Goal: Information Seeking & Learning: Check status

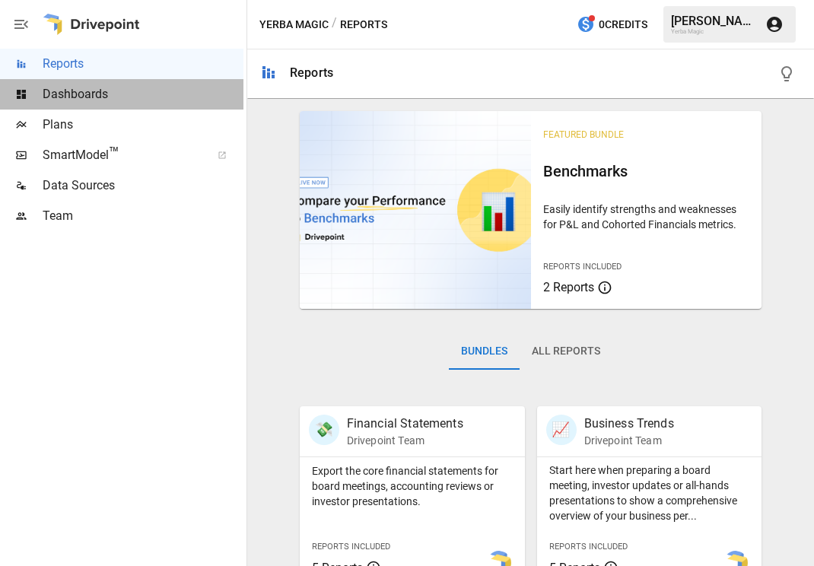
click at [151, 96] on span "Dashboards" at bounding box center [143, 94] width 201 height 18
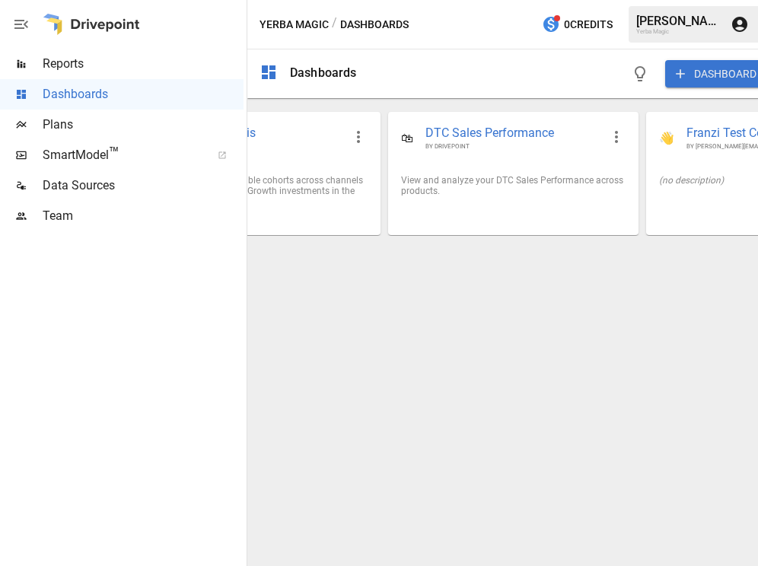
click at [179, 62] on span "Reports" at bounding box center [143, 64] width 201 height 18
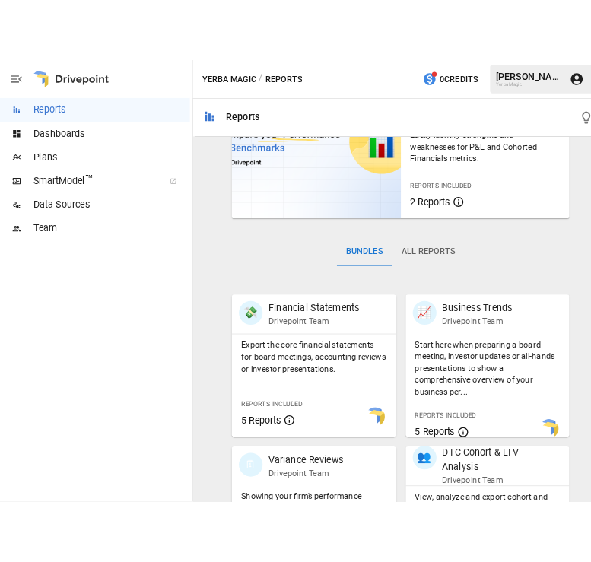
scroll to position [100, 0]
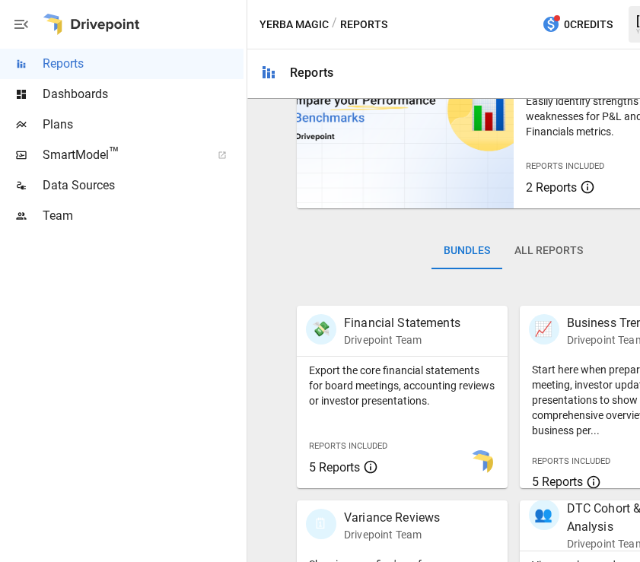
click at [432, 240] on button "Bundles" at bounding box center [466, 251] width 71 height 37
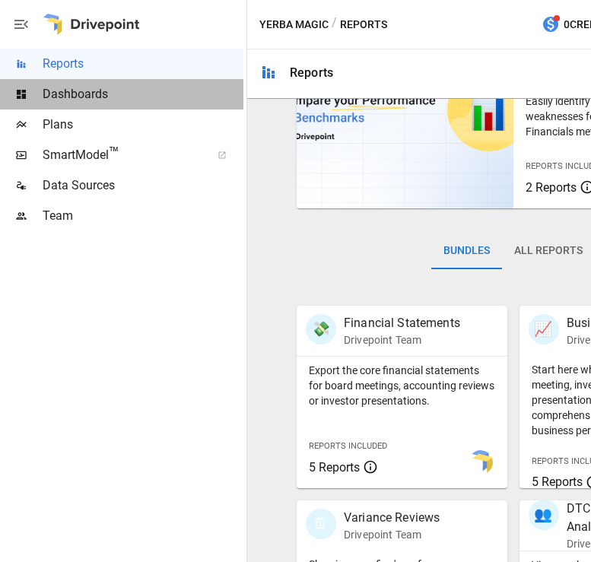
click at [125, 99] on span "Dashboards" at bounding box center [143, 94] width 201 height 18
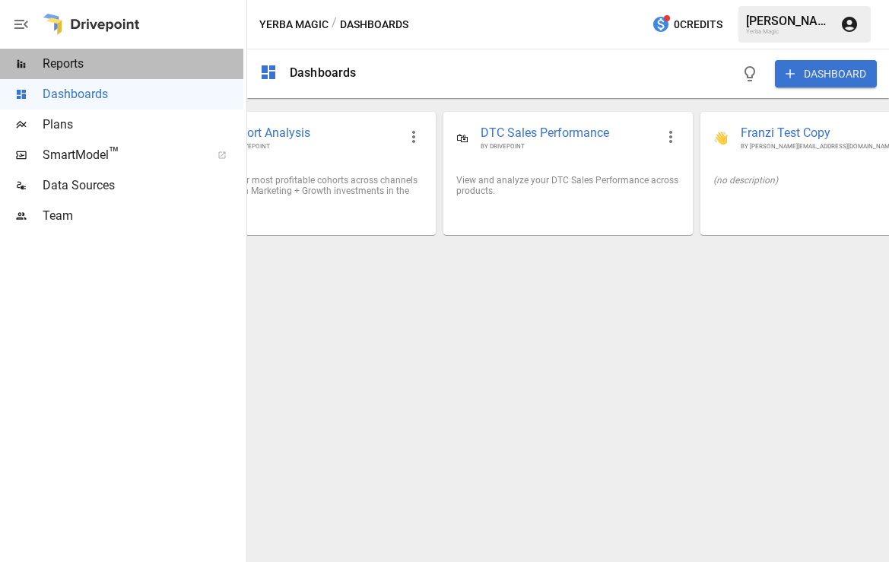
click at [184, 68] on span "Reports" at bounding box center [143, 64] width 201 height 18
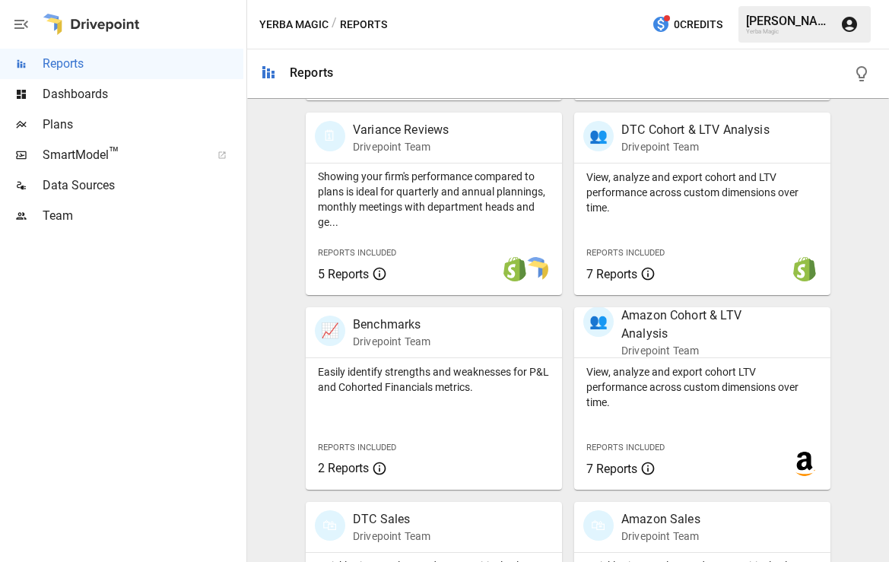
scroll to position [617, 0]
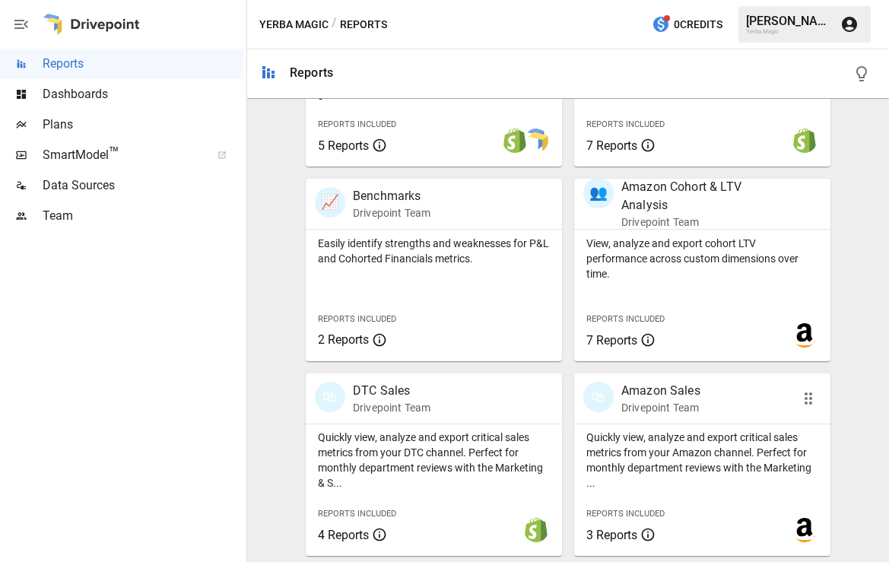
click at [698, 412] on p "Drivepoint Team" at bounding box center [661, 407] width 79 height 15
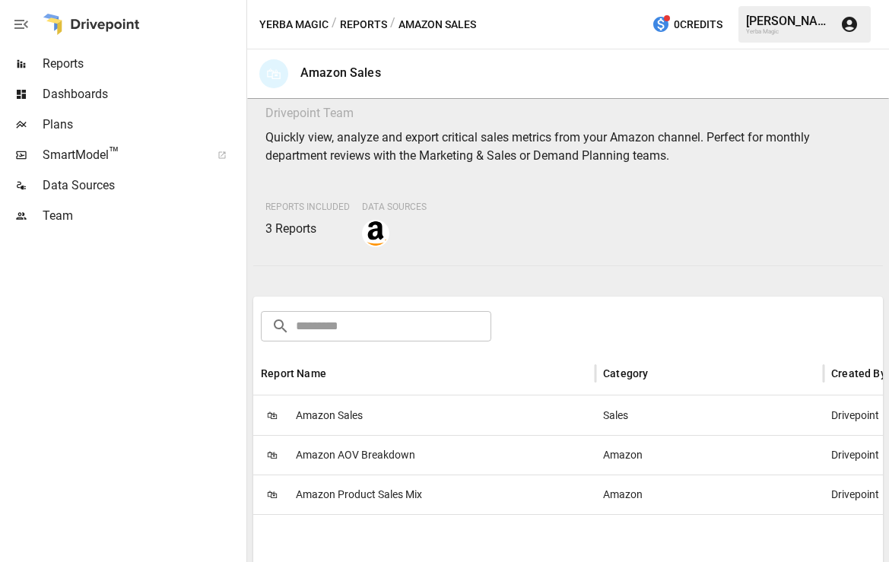
scroll to position [199, 0]
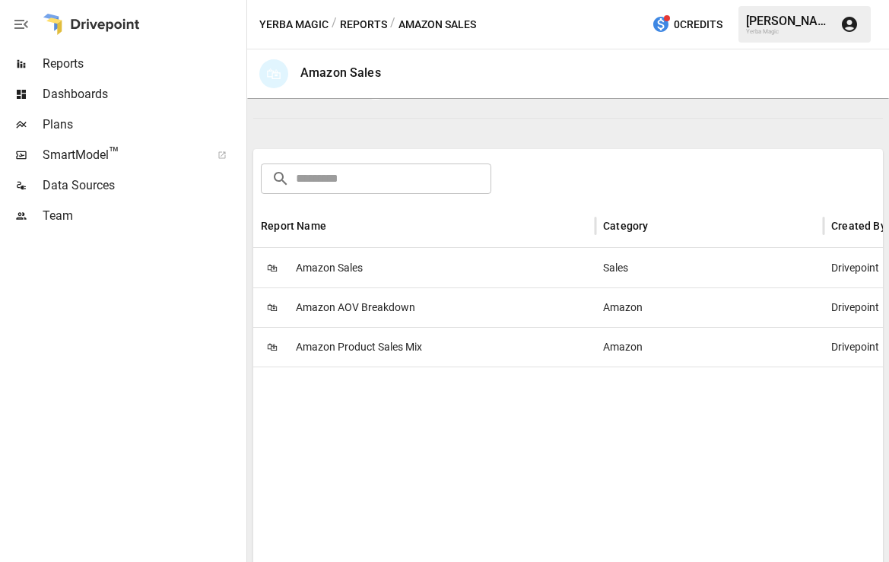
click at [463, 272] on div "🛍 Amazon Sales" at bounding box center [424, 268] width 342 height 40
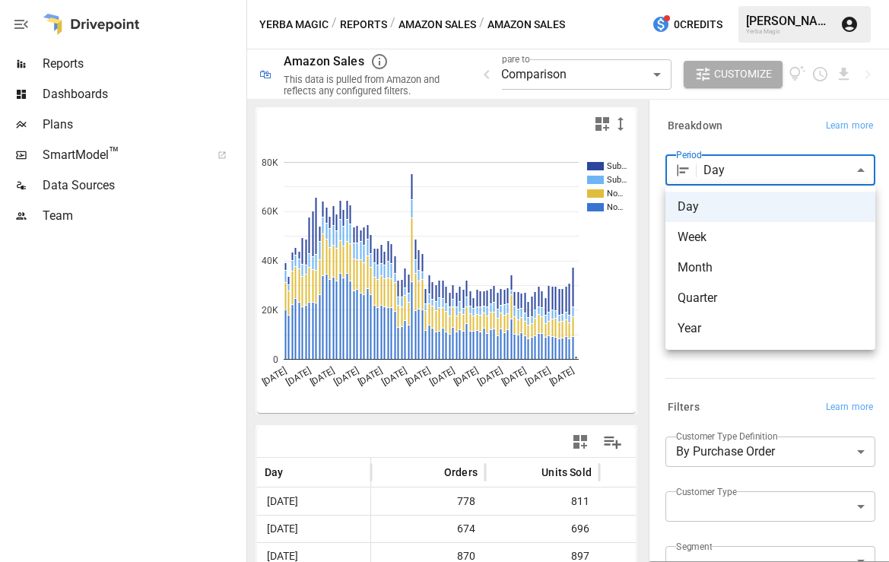
click at [774, 0] on body "**********" at bounding box center [444, 0] width 889 height 0
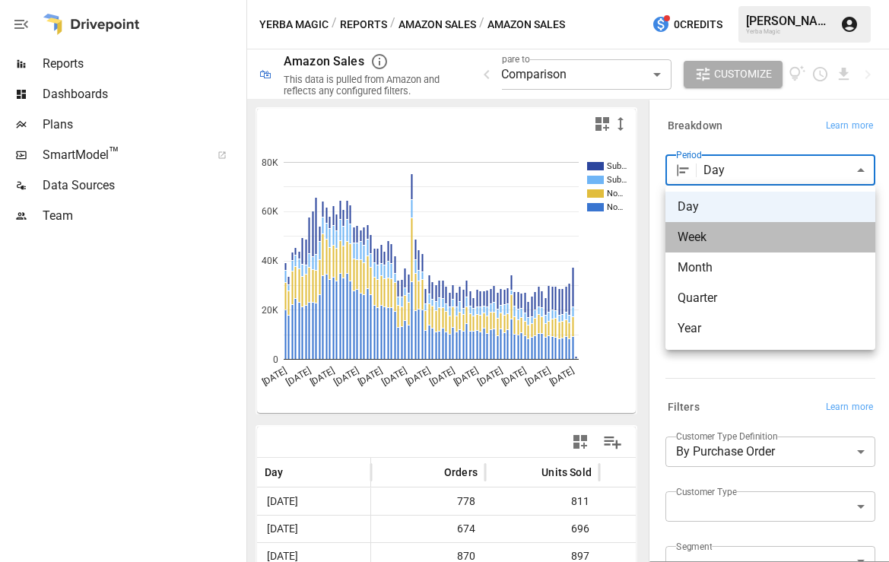
click at [738, 240] on span "Week" at bounding box center [771, 237] width 186 height 18
type input "****"
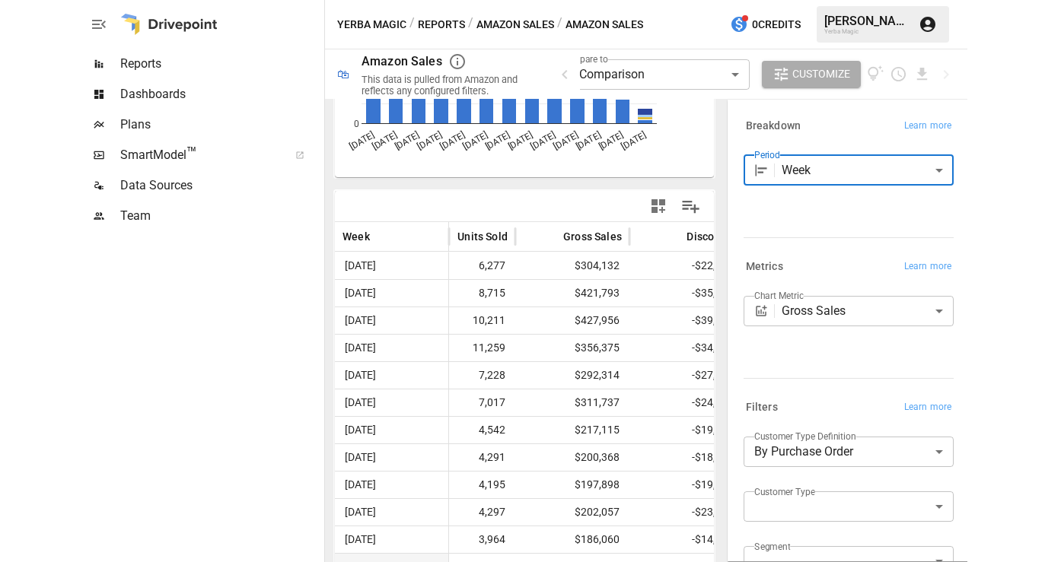
scroll to position [291, 0]
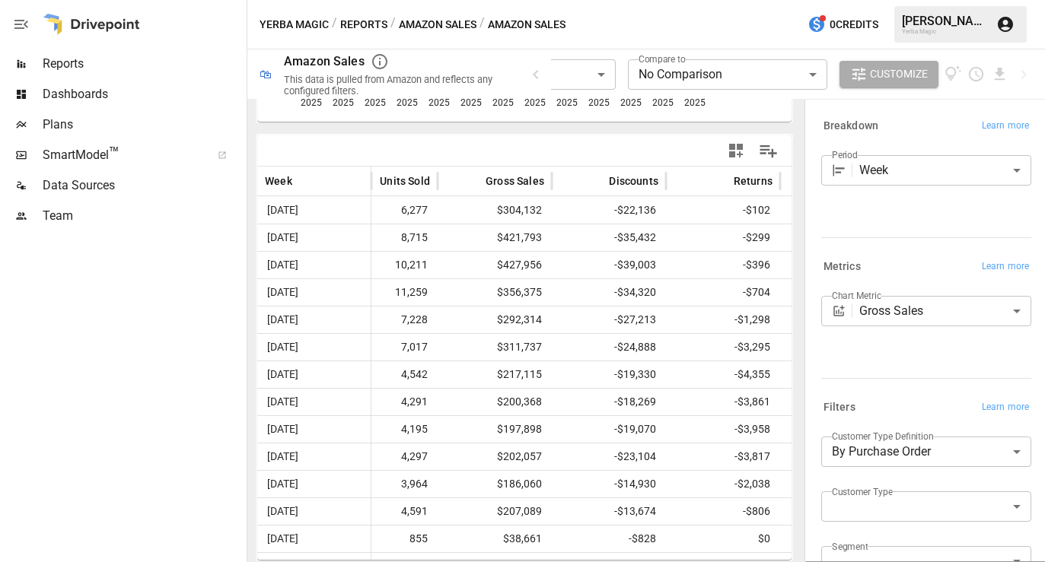
click at [699, 135] on div at bounding box center [654, 151] width 261 height 34
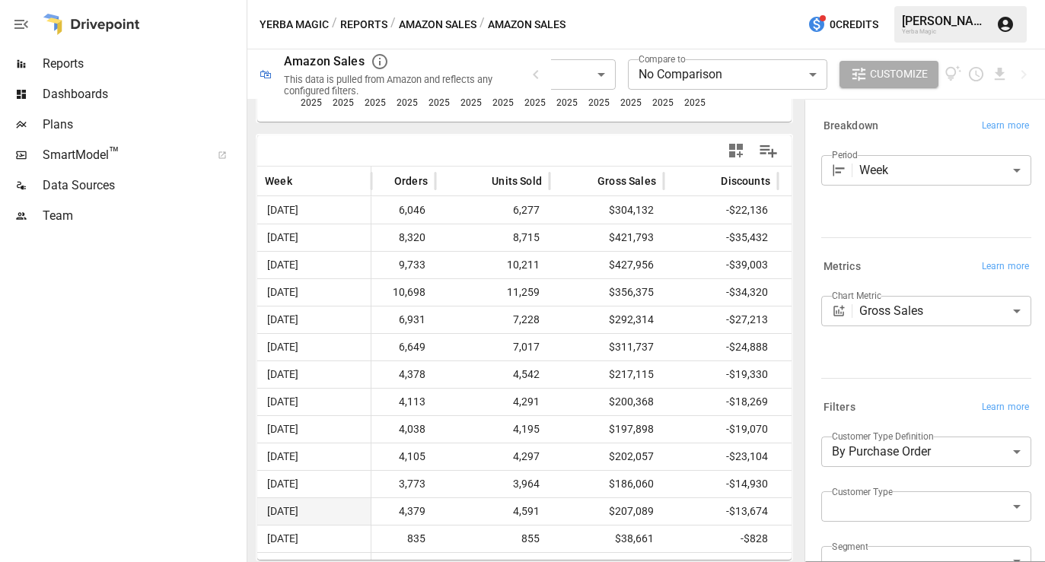
scroll to position [0, 51]
